Goal: Find specific page/section: Find specific page/section

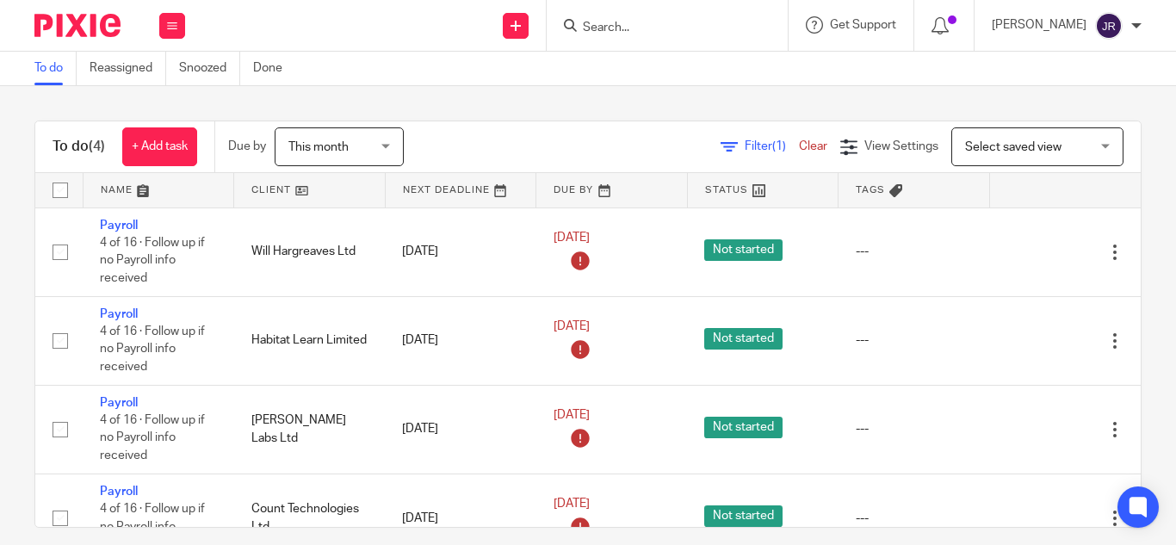
click at [600, 29] on input "Search" at bounding box center [658, 28] width 155 height 15
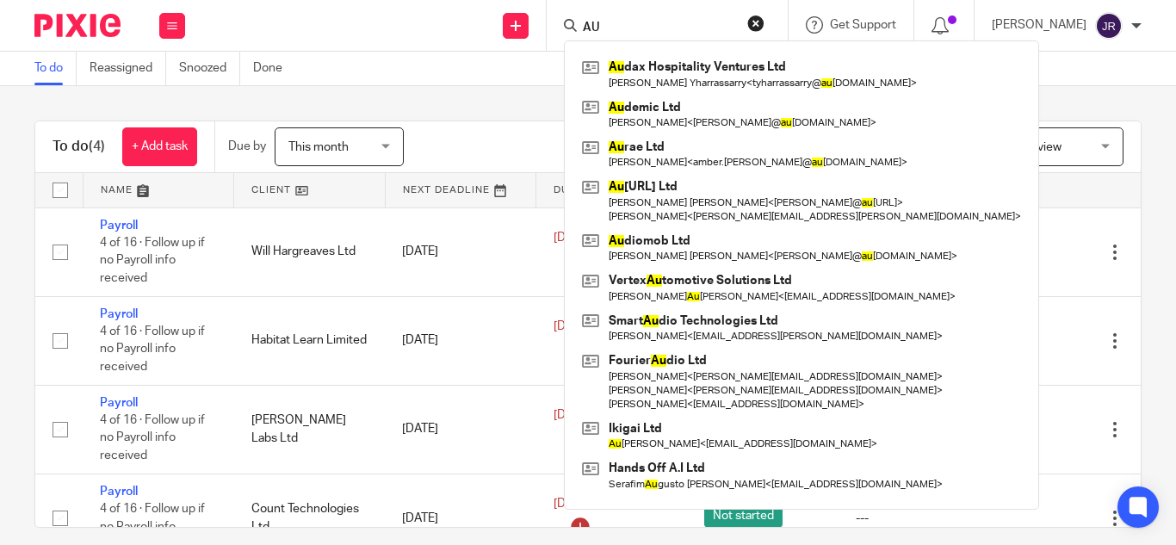
type input "A"
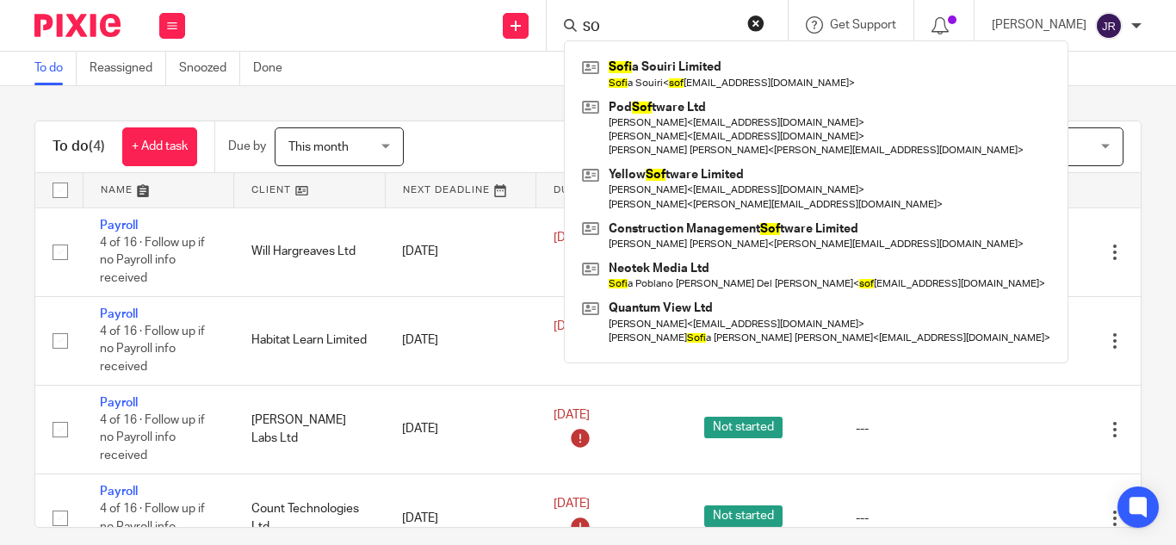
type input "S"
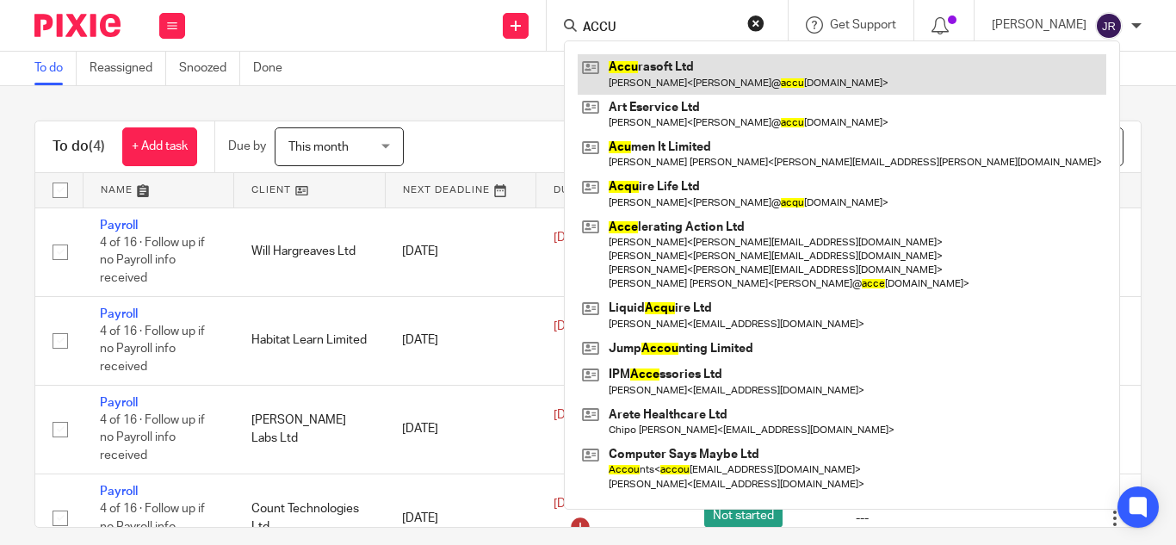
type input "ACCU"
click at [645, 72] on link at bounding box center [842, 74] width 528 height 40
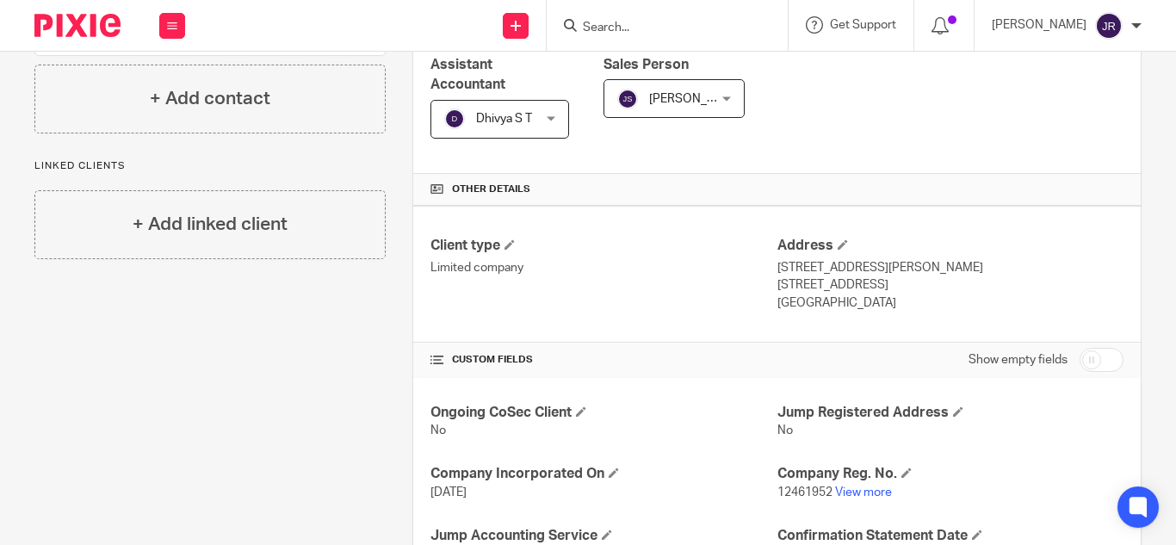
scroll to position [305, 0]
